Goal: Transaction & Acquisition: Purchase product/service

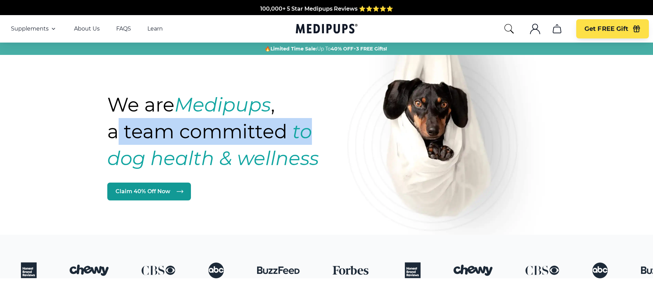
drag, startPoint x: 115, startPoint y: 133, endPoint x: 312, endPoint y: 124, distance: 197.6
click at [312, 124] on h1 "We are Medipups , a team committed to dog health & wellness" at bounding box center [232, 131] width 251 height 80
click at [312, 131] on strong "to dog health & wellness" at bounding box center [212, 145] width 211 height 50
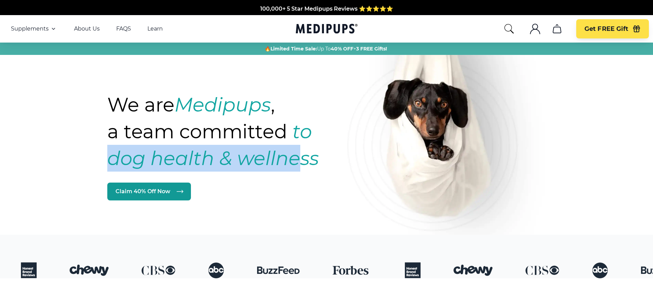
drag, startPoint x: 104, startPoint y: 163, endPoint x: 310, endPoint y: 156, distance: 206.5
click at [302, 156] on div "We are Medipups , a team committed to dog health & wellness Claim 40% Off Now" at bounding box center [326, 104] width 452 height 191
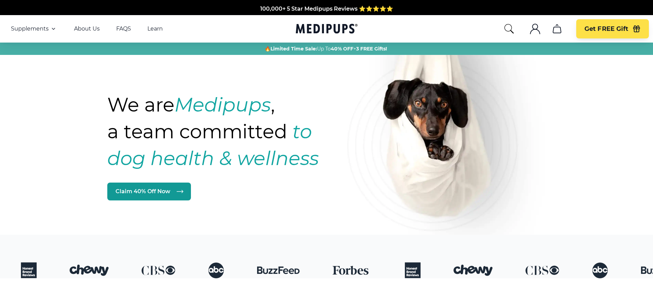
click at [312, 156] on strong "to dog health & wellness" at bounding box center [212, 145] width 211 height 50
click at [87, 30] on link "About Us" at bounding box center [87, 28] width 26 height 7
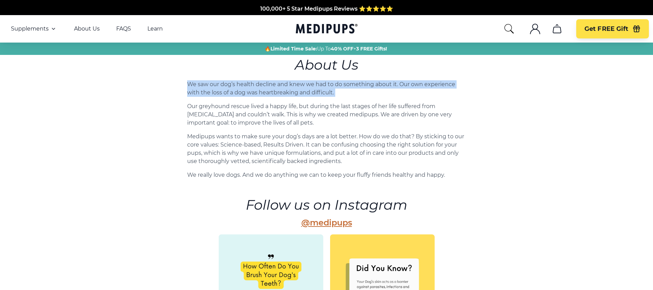
drag, startPoint x: 188, startPoint y: 83, endPoint x: 351, endPoint y: 107, distance: 164.6
click at [349, 98] on div "About Us We saw our dog’s health decline and knew we had to do something about …" at bounding box center [327, 273] width 290 height 436
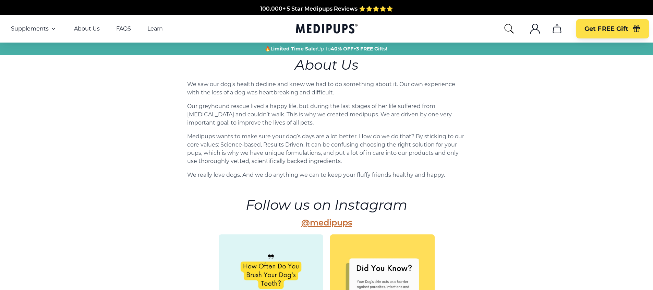
drag, startPoint x: 411, startPoint y: 117, endPoint x: 407, endPoint y: 162, distance: 45.1
drag, startPoint x: 505, startPoint y: 147, endPoint x: 500, endPoint y: 178, distance: 31.2
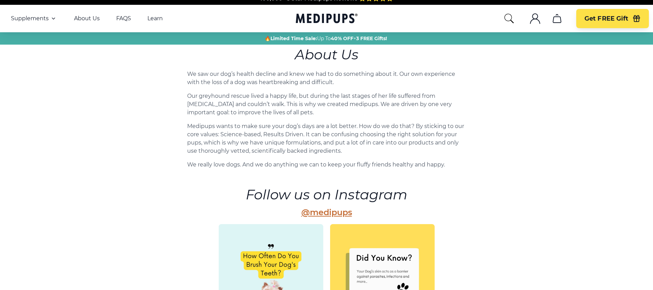
scroll to position [5, 0]
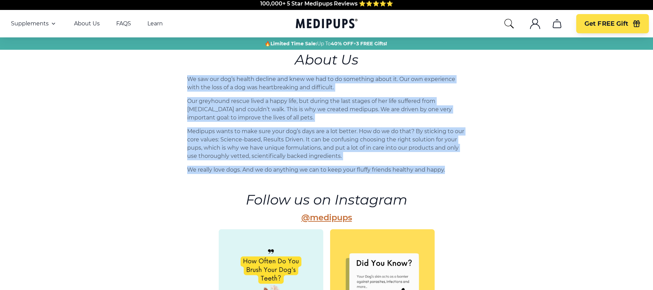
drag, startPoint x: 185, startPoint y: 78, endPoint x: 457, endPoint y: 171, distance: 286.9
click at [457, 171] on div "About Us We saw our dog’s health decline and knew we had to do something about …" at bounding box center [327, 268] width 290 height 436
copy div "We saw our dog’s health decline and knew we had to do something about it. Our o…"
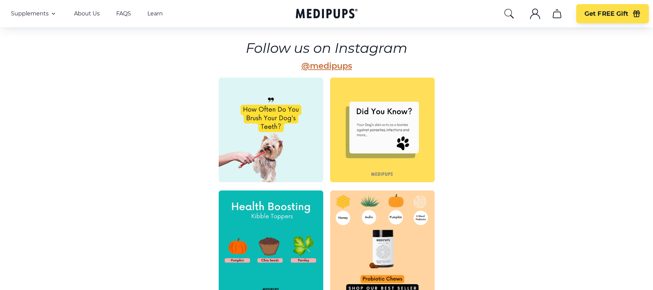
scroll to position [155, 0]
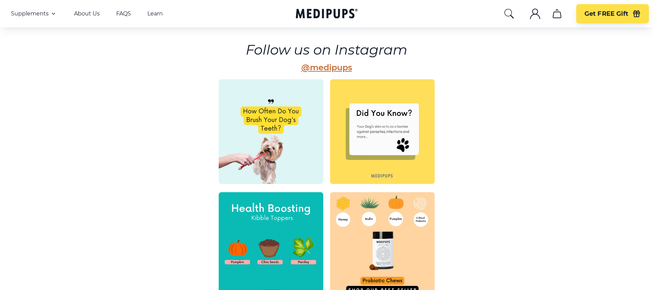
click at [291, 124] on img at bounding box center [271, 131] width 105 height 105
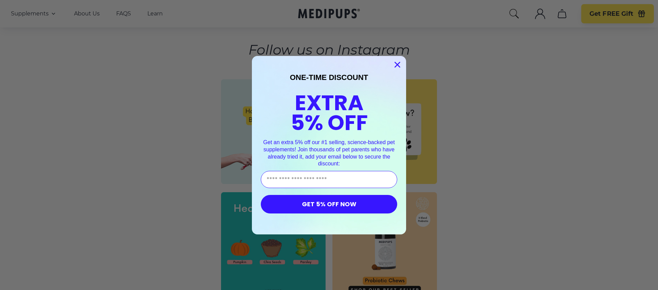
click at [393, 68] on circle "Close dialog" at bounding box center [397, 64] width 11 height 11
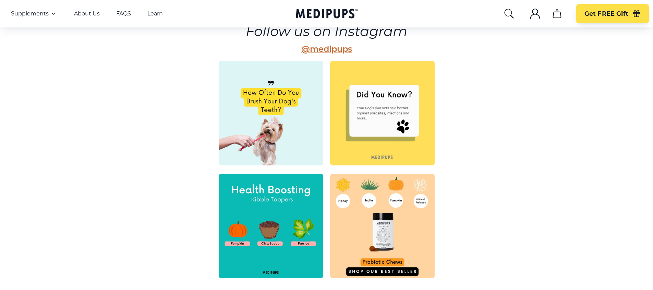
scroll to position [0, 0]
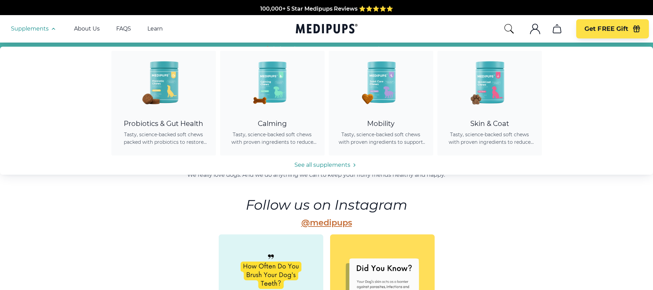
click at [49, 30] on icon "button" at bounding box center [53, 29] width 8 height 8
click at [49, 29] on icon "button" at bounding box center [53, 29] width 8 height 8
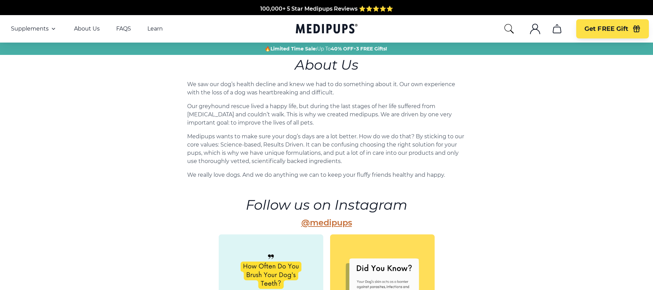
click at [49, 29] on icon "button" at bounding box center [53, 29] width 8 height 8
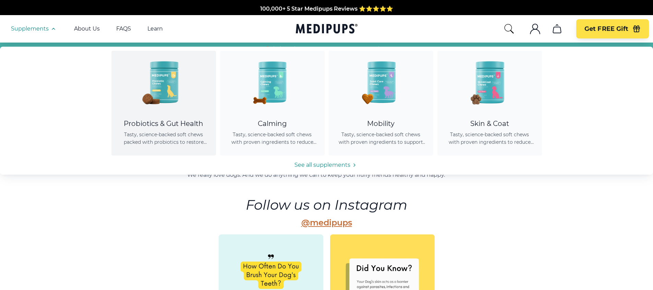
click at [157, 79] on img at bounding box center [164, 82] width 62 height 62
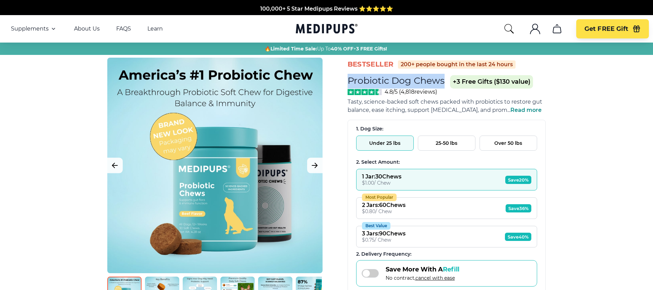
drag, startPoint x: 346, startPoint y: 80, endPoint x: 450, endPoint y: 85, distance: 104.0
click at [450, 85] on div "BestSeller 200+ people bought in the last 24 hours Probiotic Dog Chews (+ 3 Fre…" at bounding box center [326, 248] width 452 height 381
